Goal: Find specific page/section: Find specific page/section

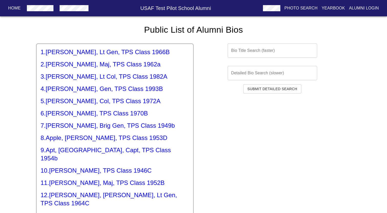
click at [267, 52] on input "text" at bounding box center [271, 50] width 89 height 14
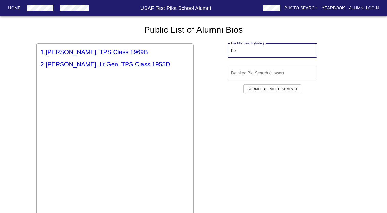
type input "h"
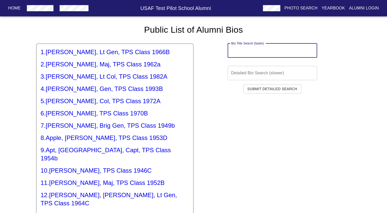
click at [255, 69] on input "text" at bounding box center [271, 73] width 89 height 14
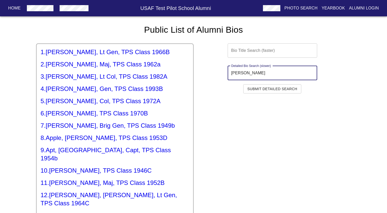
type input "[PERSON_NAME]"
click at [256, 90] on span "Submit Detailed Search" at bounding box center [272, 89] width 50 height 6
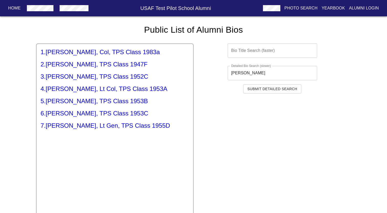
click at [243, 74] on input "[PERSON_NAME]" at bounding box center [271, 73] width 89 height 14
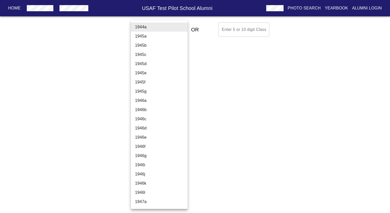
click at [172, 29] on body "Home USAF Test Pilot School Alumni Photo Search Yearbook Alumni Login Select A …" at bounding box center [195, 29] width 390 height 18
